Goal: Task Accomplishment & Management: Manage account settings

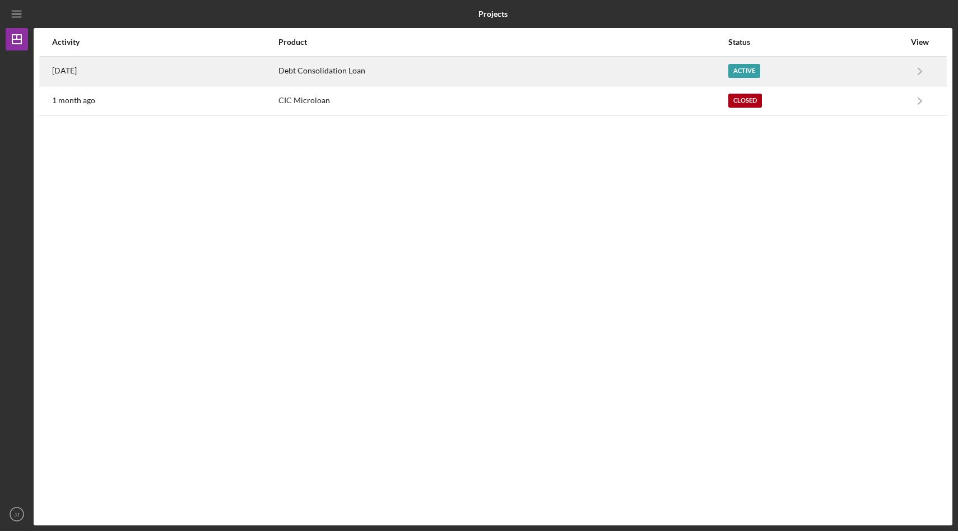
click at [309, 73] on div "Debt Consolidation Loan" at bounding box center [502, 71] width 449 height 28
